Goal: Transaction & Acquisition: Purchase product/service

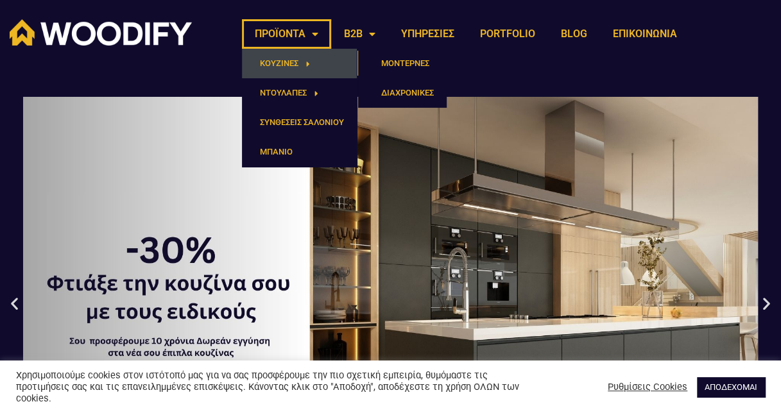
click at [302, 62] on span "Menu" at bounding box center [304, 63] width 12 height 21
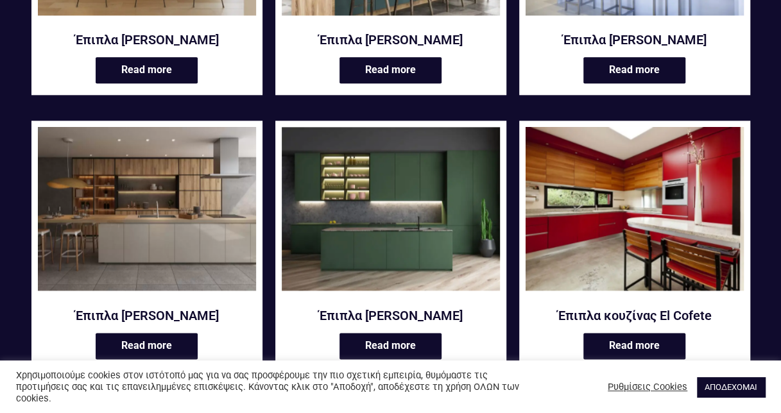
scroll to position [699, 0]
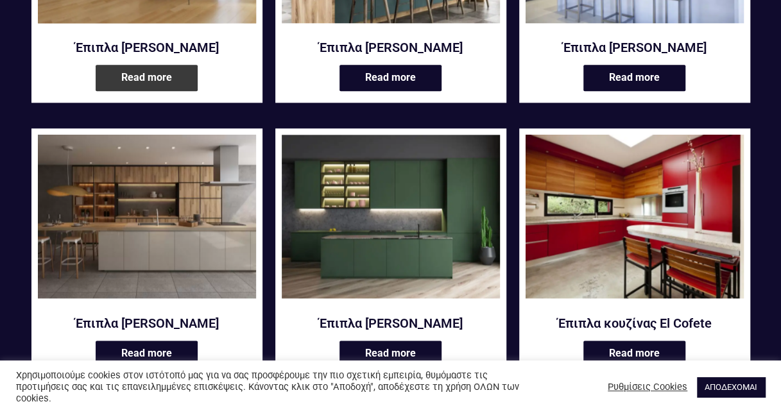
click at [172, 73] on link "Read more" at bounding box center [147, 78] width 102 height 26
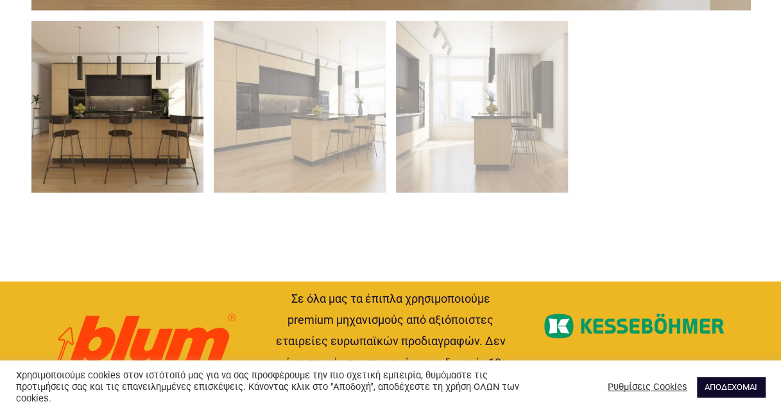
scroll to position [1042, 0]
